Goal: Transaction & Acquisition: Subscribe to service/newsletter

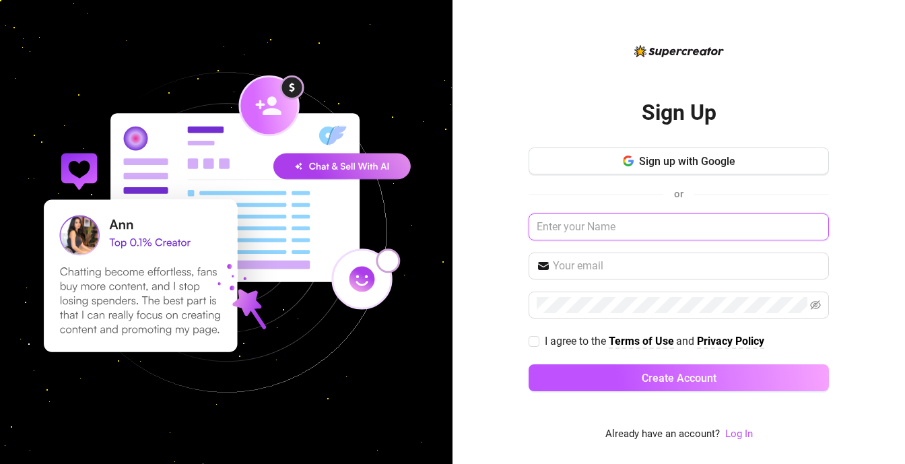
click at [607, 230] on input "text" at bounding box center [678, 226] width 300 height 27
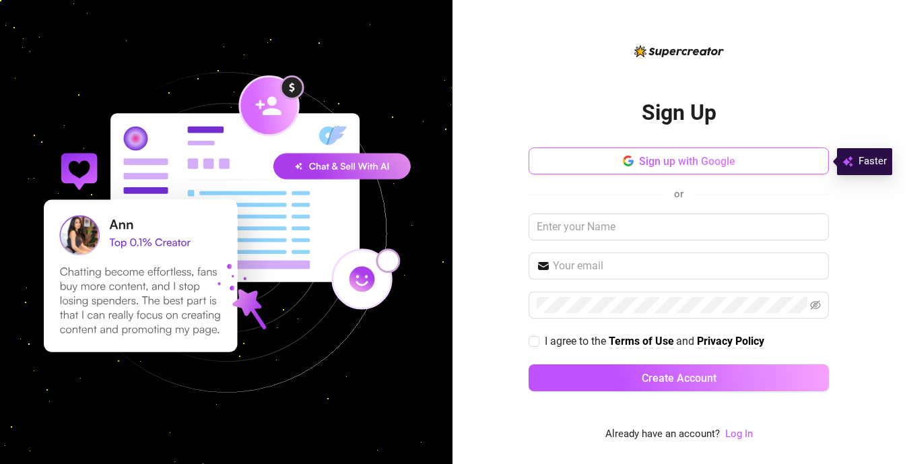
click at [659, 155] on span "Sign up with Google" at bounding box center [687, 161] width 96 height 13
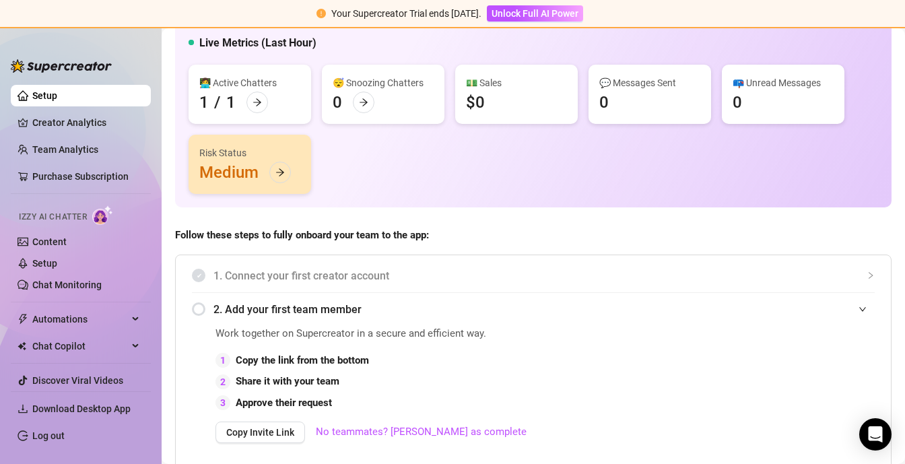
scroll to position [57, 0]
